Goal: Information Seeking & Learning: Learn about a topic

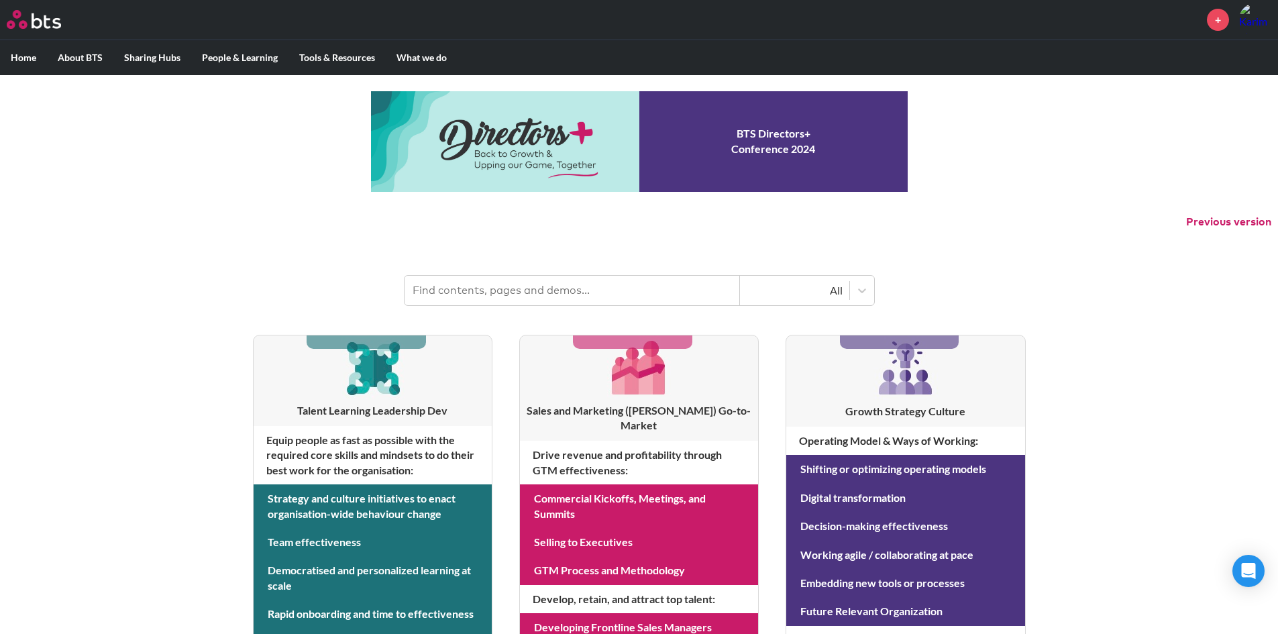
click at [513, 290] on input "text" at bounding box center [571, 291] width 335 height 30
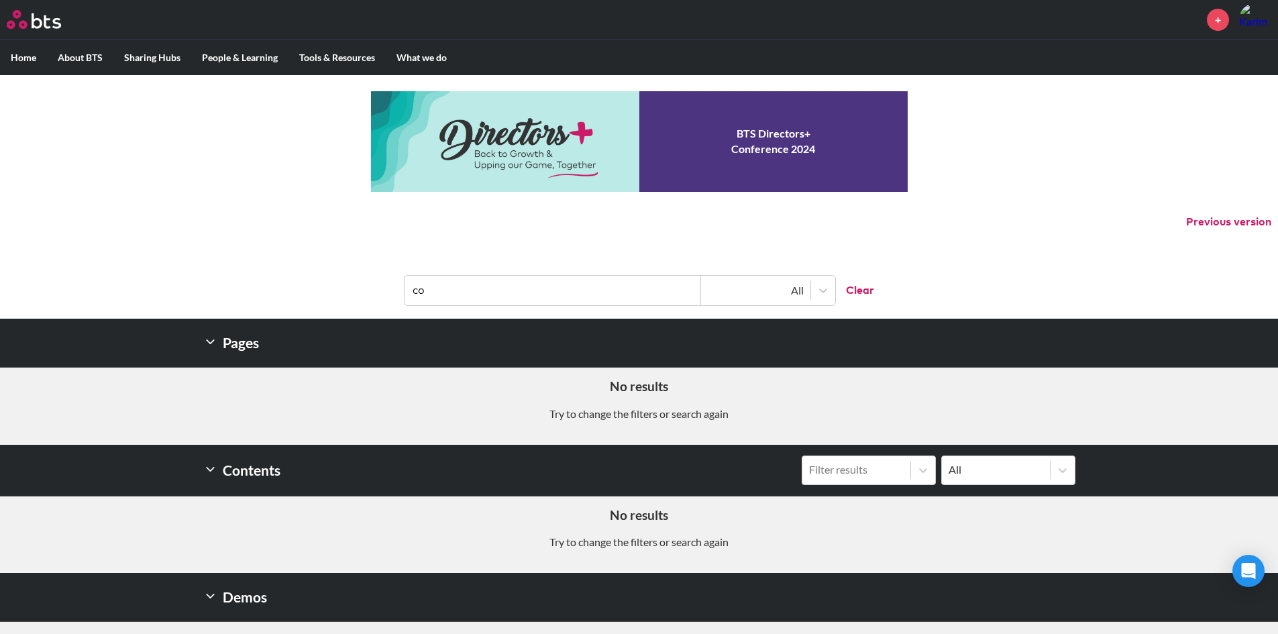
type input "c"
type input "feedback"
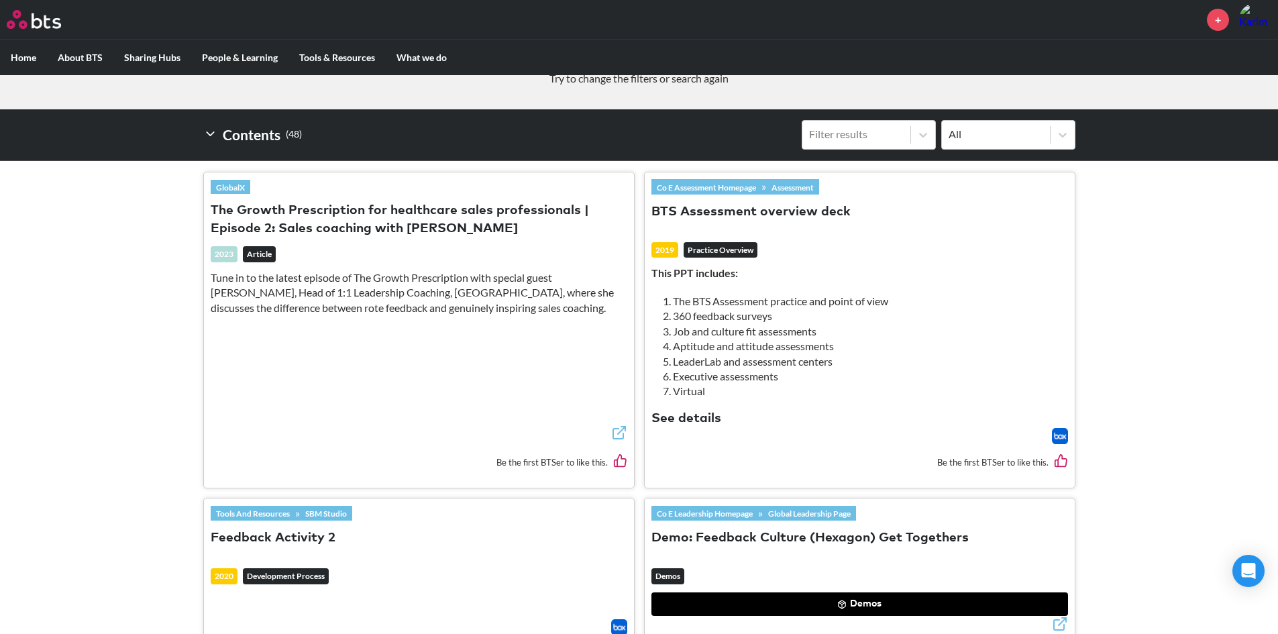
scroll to position [604, 0]
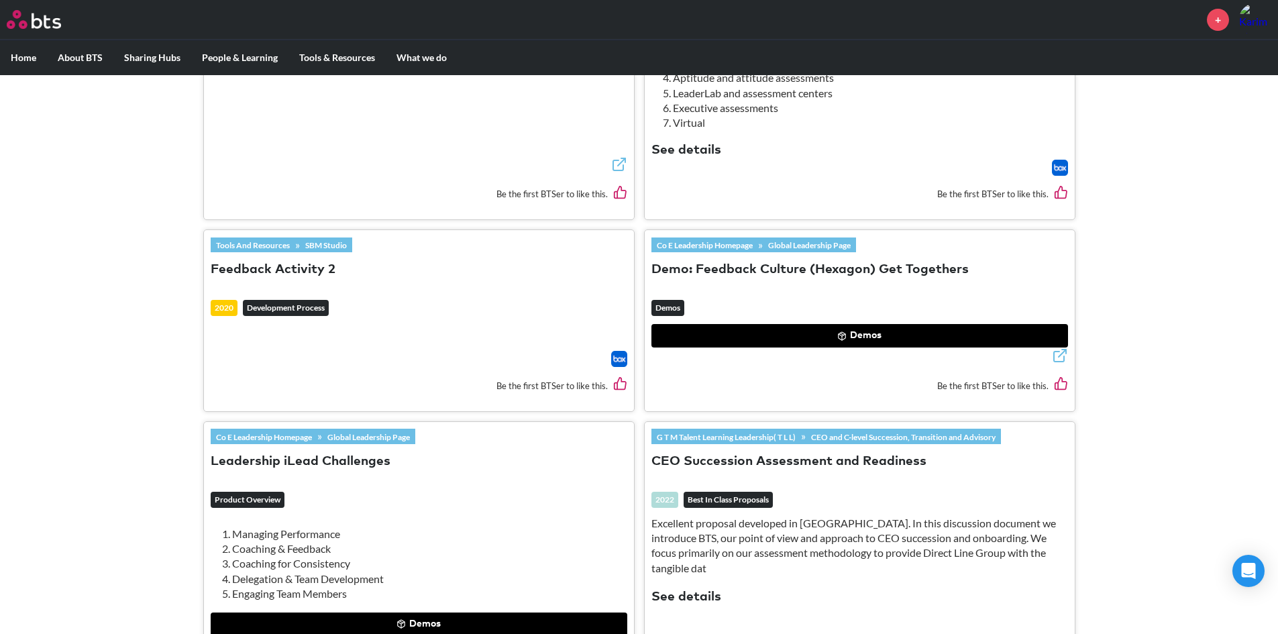
click at [616, 359] on img at bounding box center [619, 359] width 16 height 16
click at [755, 329] on button "Demos" at bounding box center [859, 336] width 416 height 24
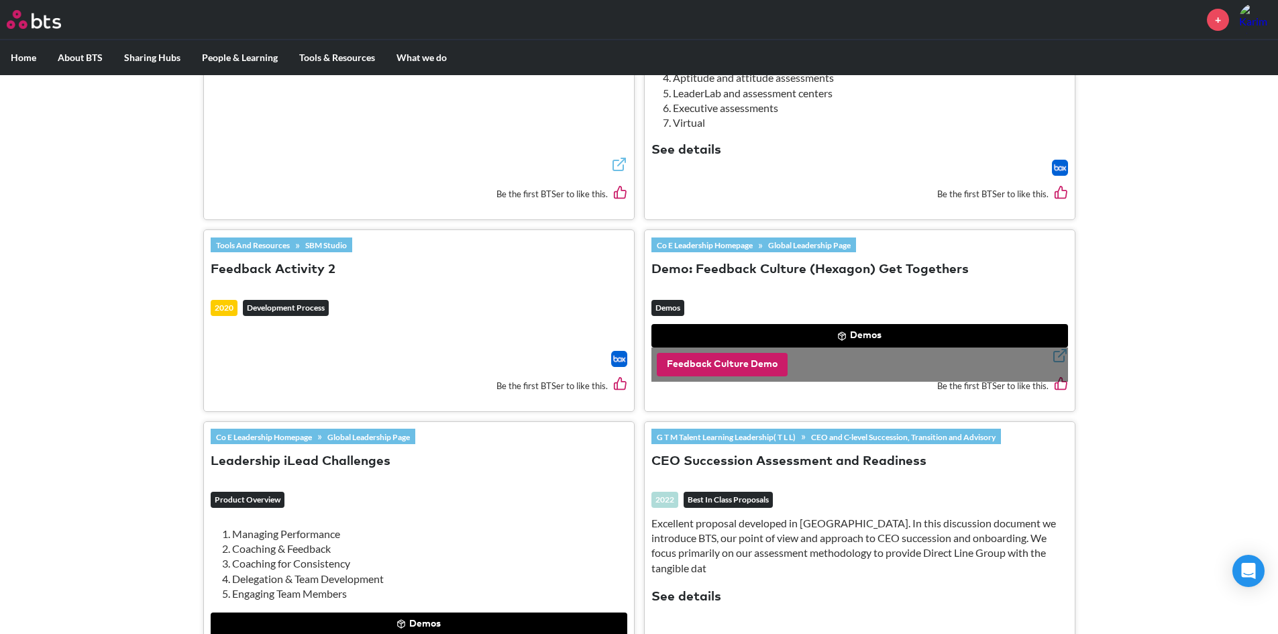
click at [750, 363] on button "Feedback Culture Demo" at bounding box center [722, 365] width 131 height 24
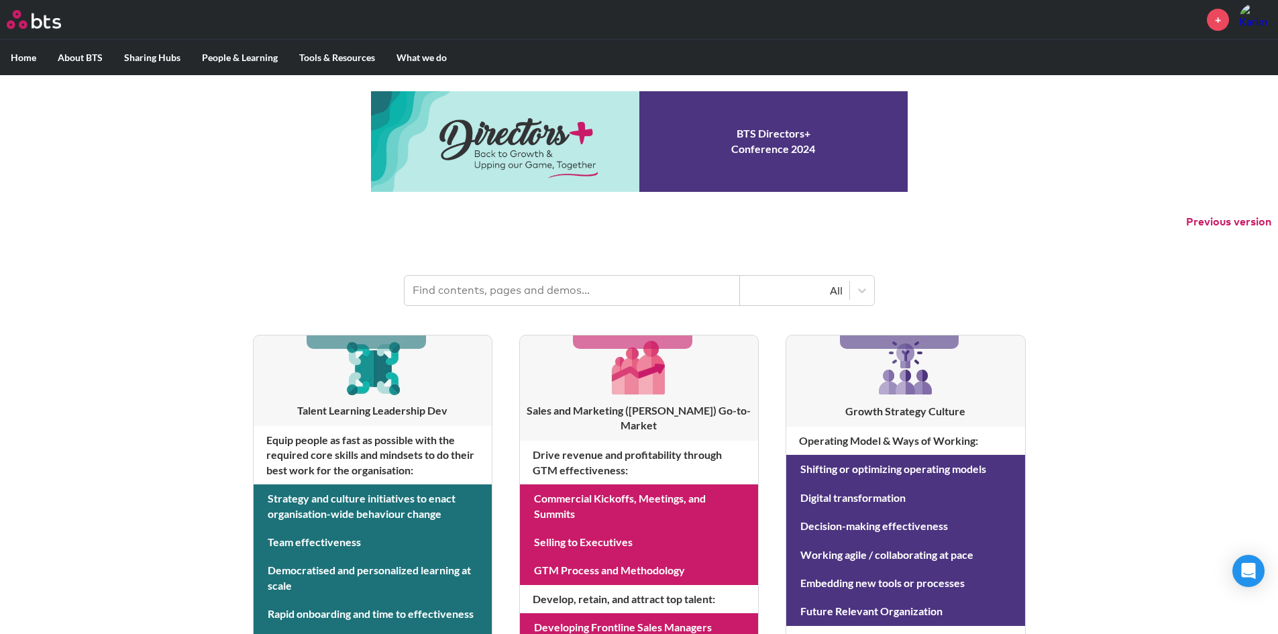
click at [640, 278] on input "text" at bounding box center [571, 291] width 335 height 30
type input "feedback"
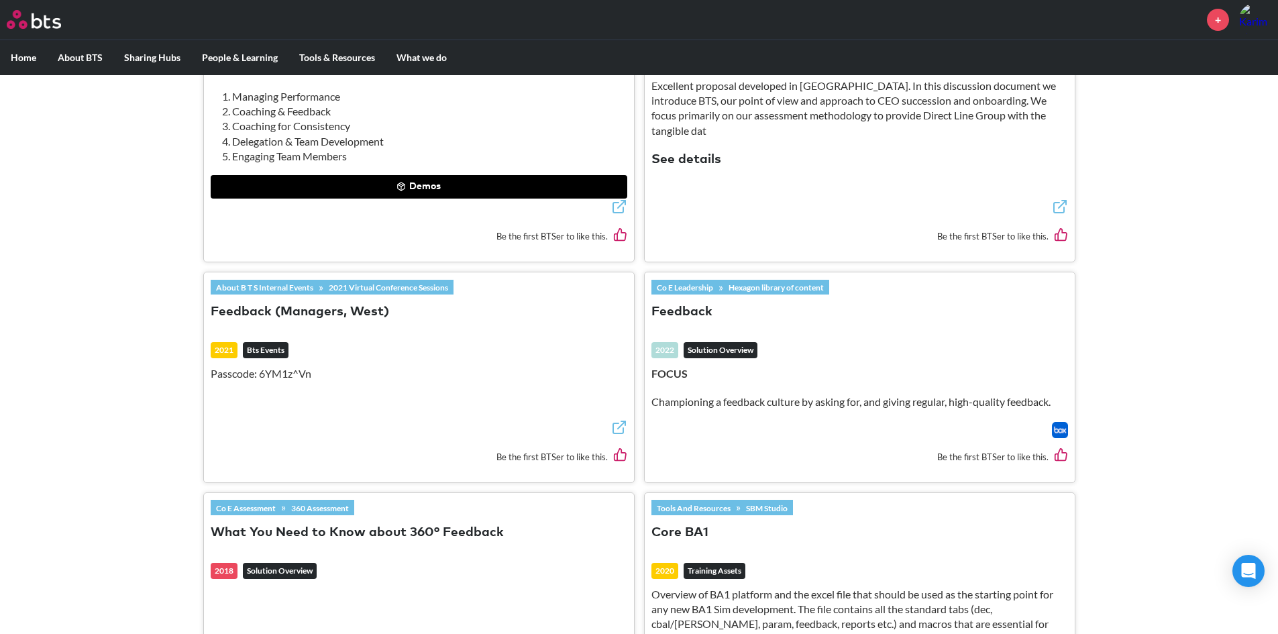
scroll to position [1073, 0]
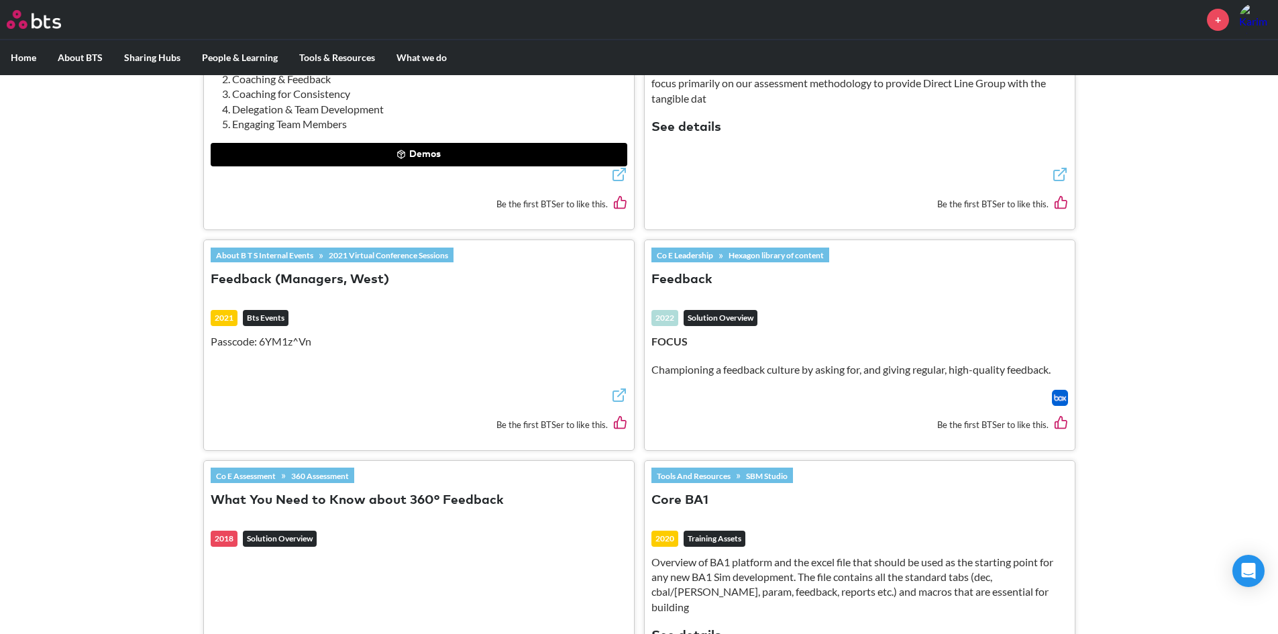
click at [1055, 397] on img at bounding box center [1060, 398] width 16 height 16
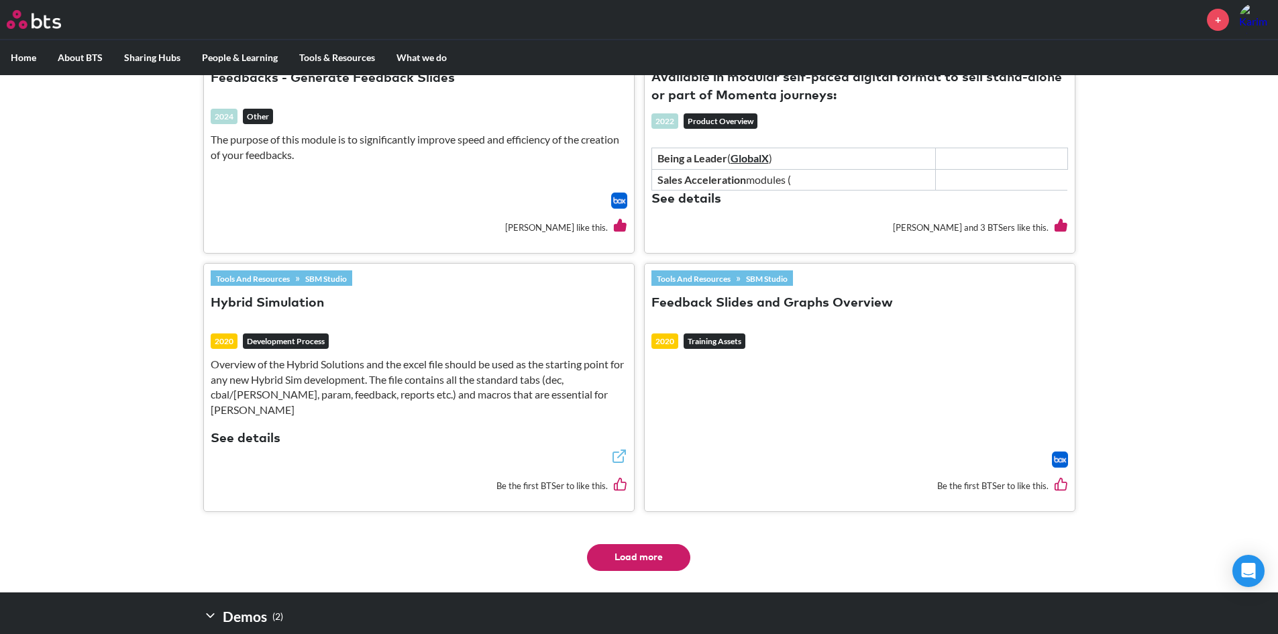
scroll to position [2549, 0]
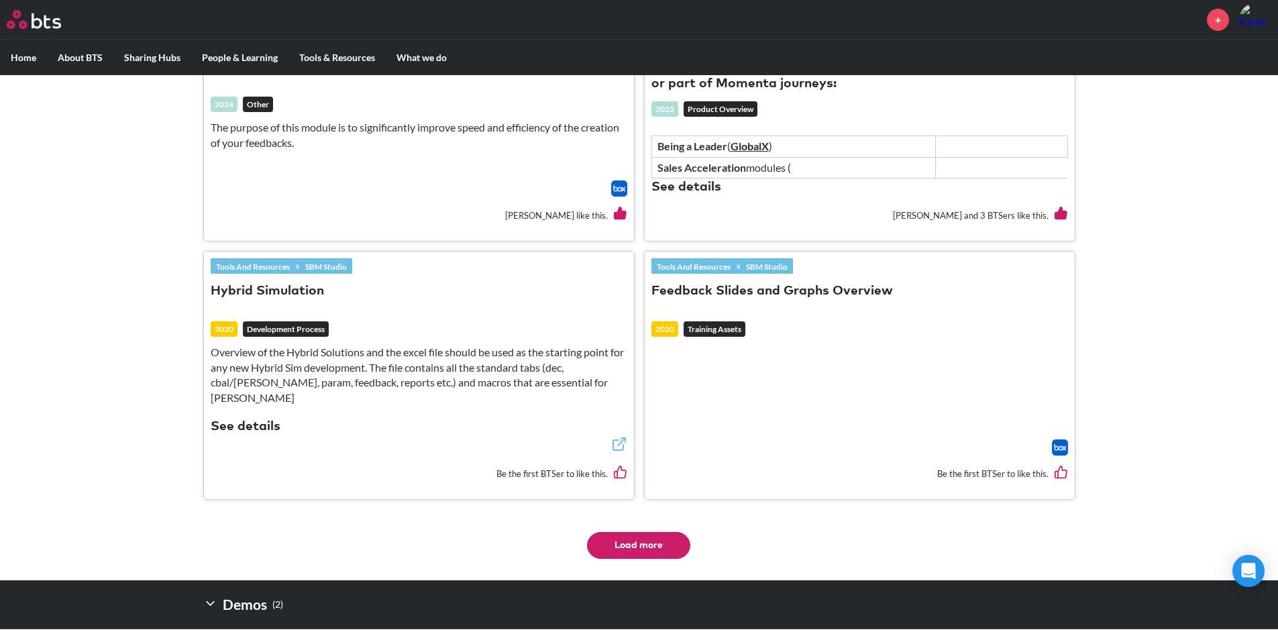
click at [634, 532] on button "Load more" at bounding box center [638, 545] width 103 height 27
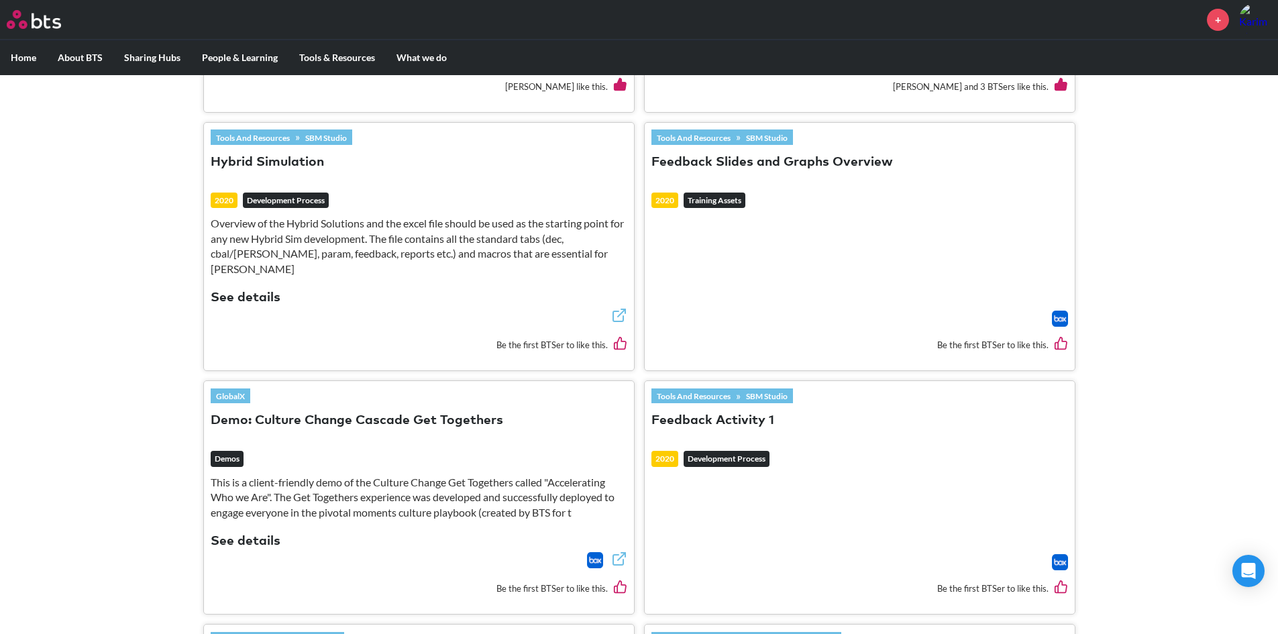
scroll to position [2683, 0]
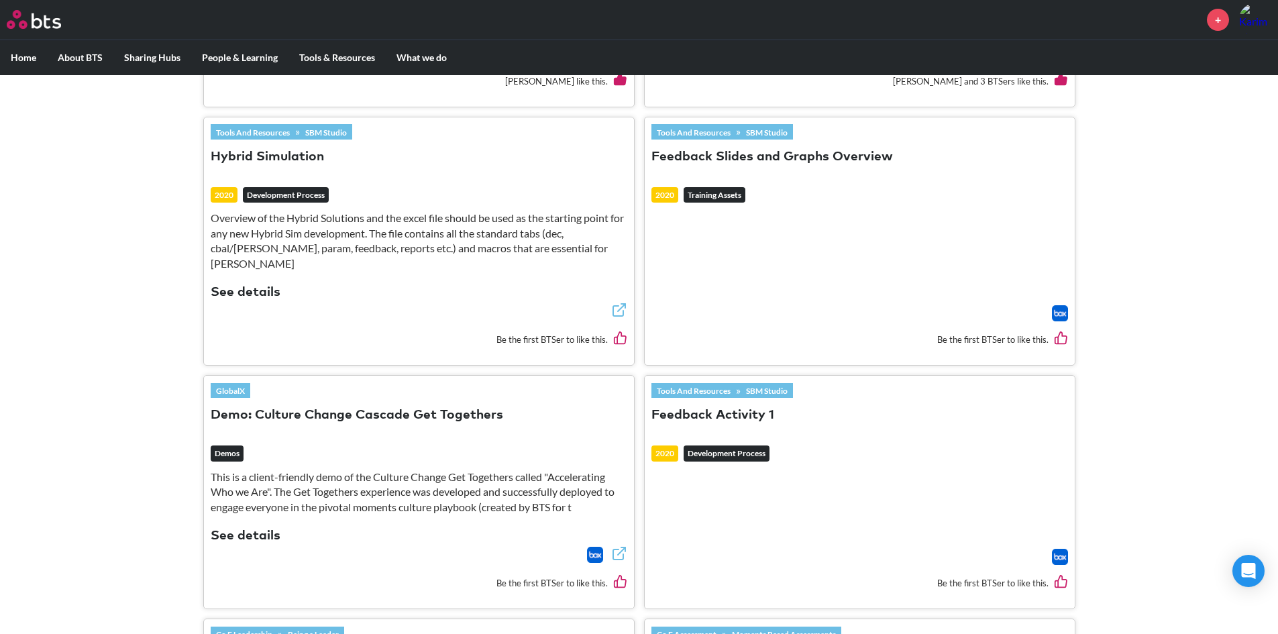
click at [1061, 549] on img at bounding box center [1060, 557] width 16 height 16
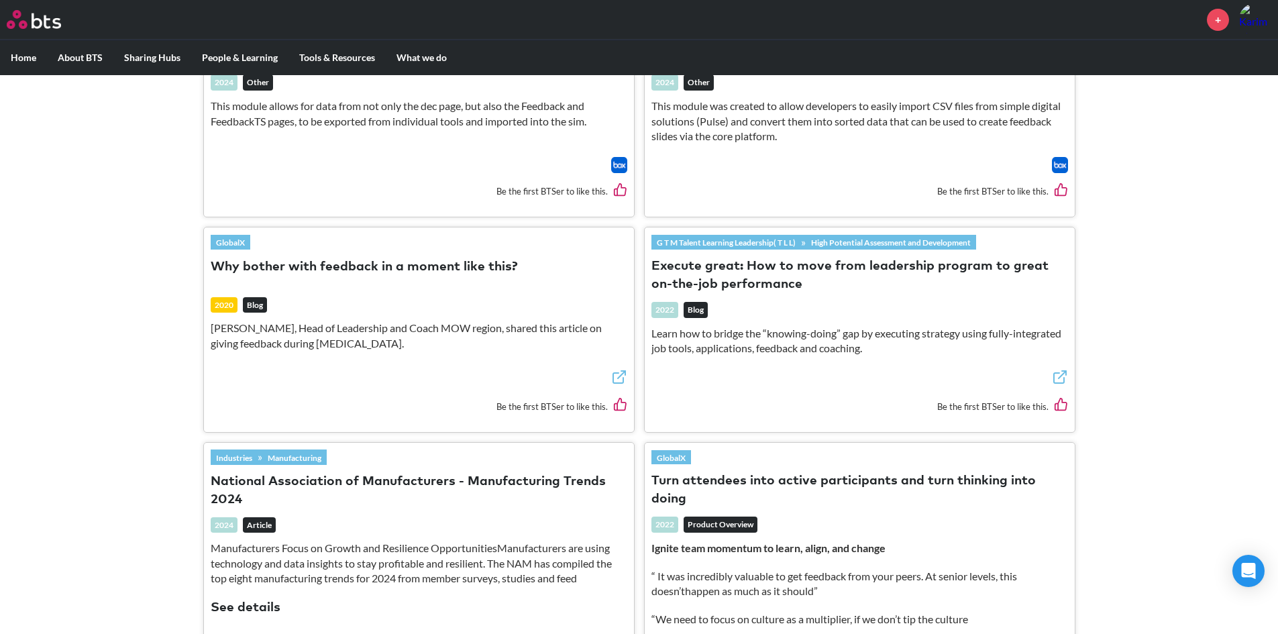
scroll to position [3756, 0]
